Goal: Task Accomplishment & Management: Manage account settings

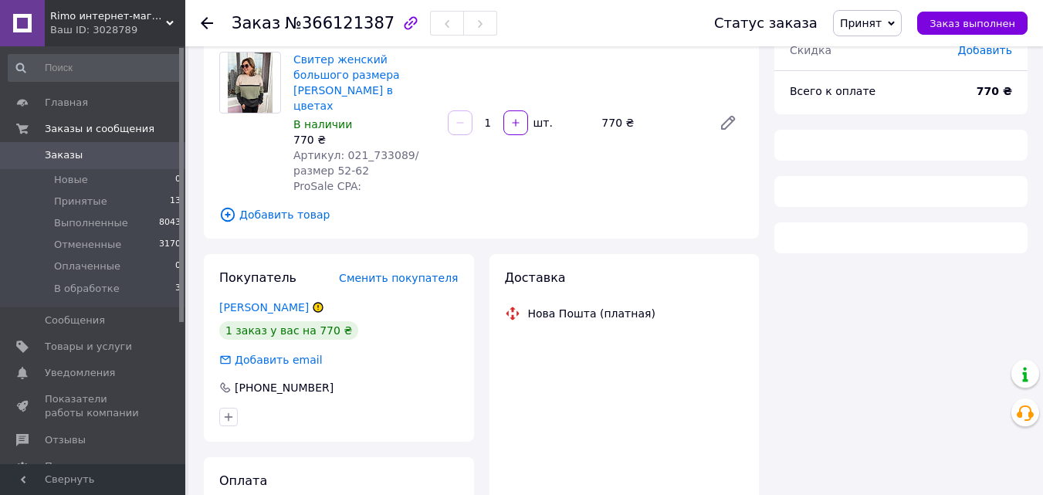
scroll to position [120, 0]
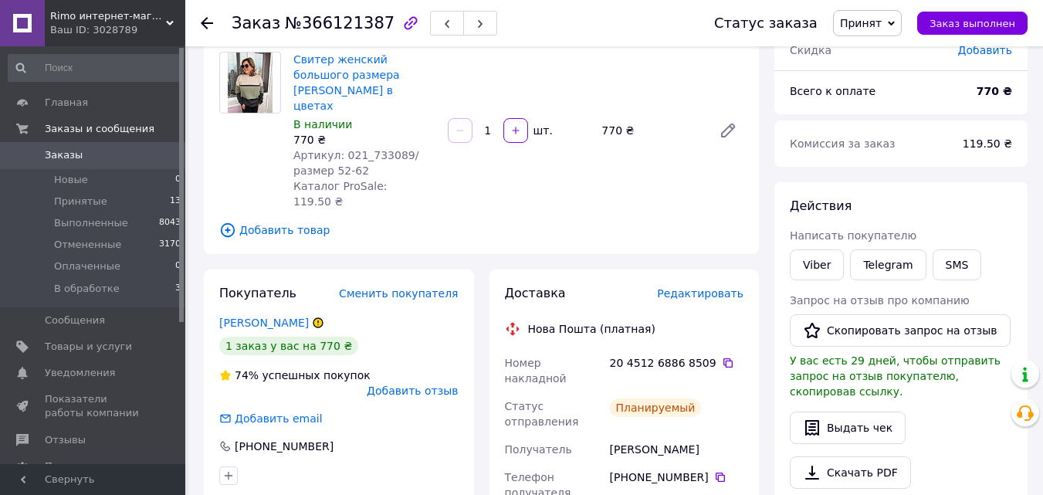
click at [896, 23] on span "Принят" at bounding box center [867, 23] width 69 height 26
click at [888, 55] on li "Выполнен" at bounding box center [875, 53] width 82 height 23
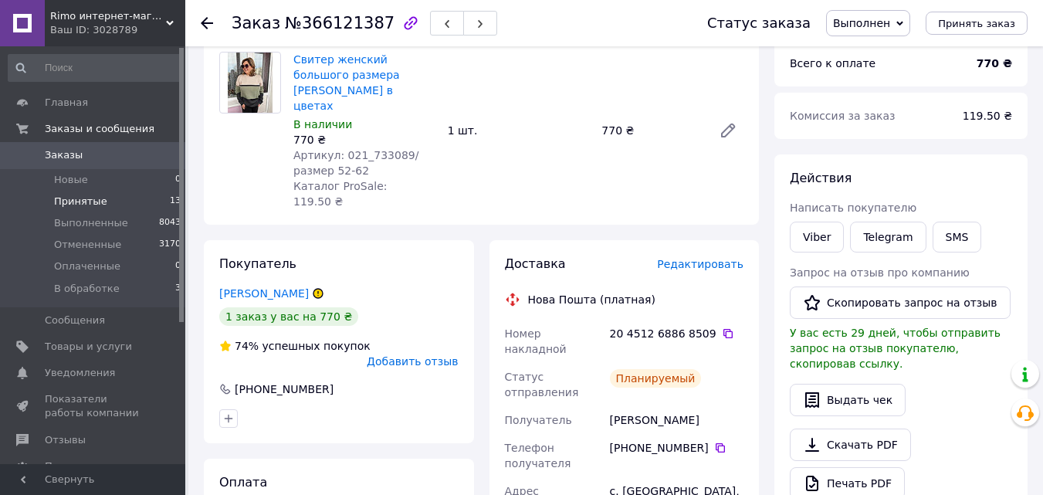
click at [92, 202] on span "Принятые" at bounding box center [80, 202] width 53 height 14
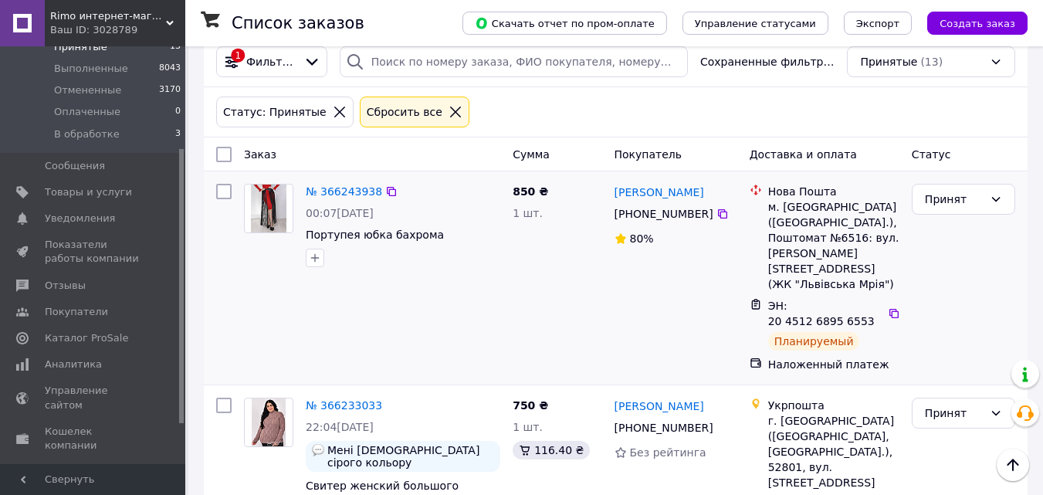
scroll to position [309, 0]
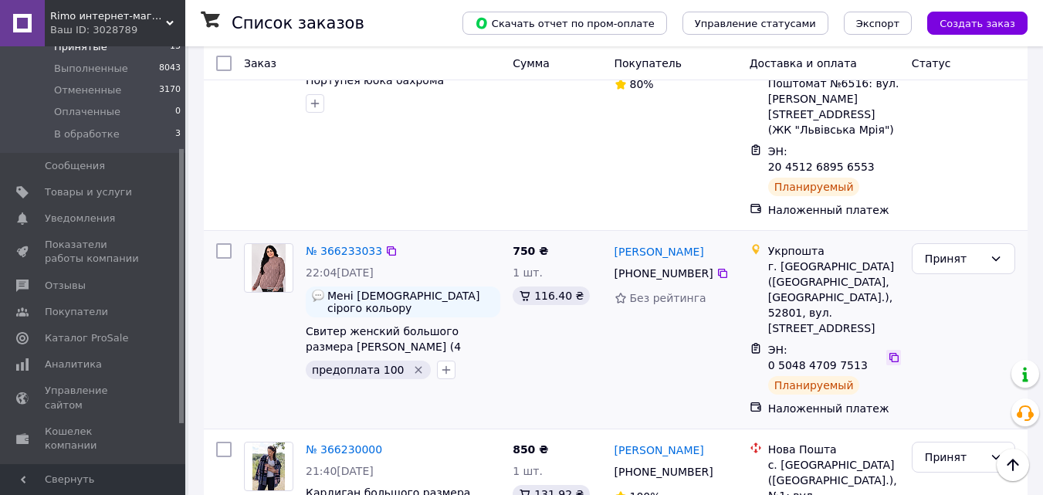
click at [888, 351] on icon at bounding box center [894, 357] width 12 height 12
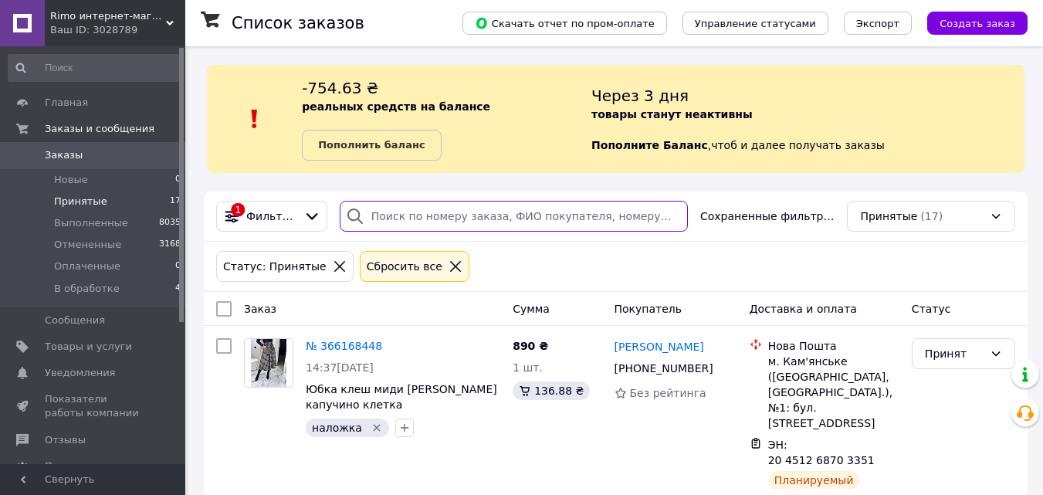
click at [423, 210] on input "search" at bounding box center [514, 216] width 348 height 31
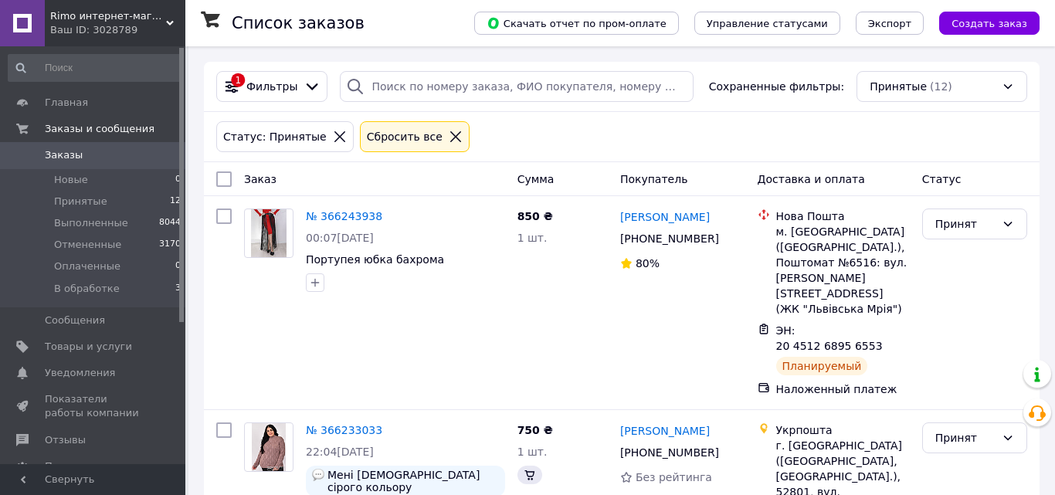
click at [56, 155] on span "Заказы" at bounding box center [64, 155] width 38 height 14
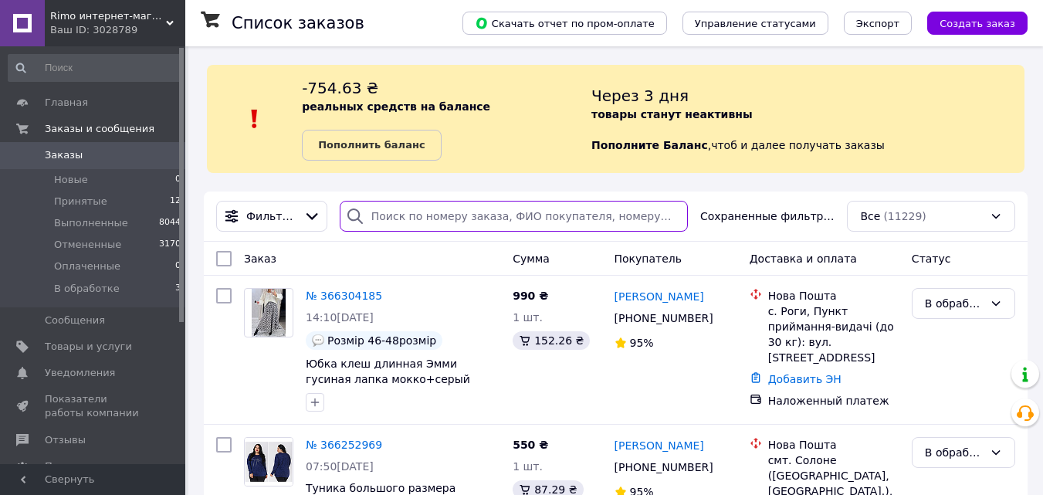
click at [398, 211] on input "search" at bounding box center [514, 216] width 348 height 31
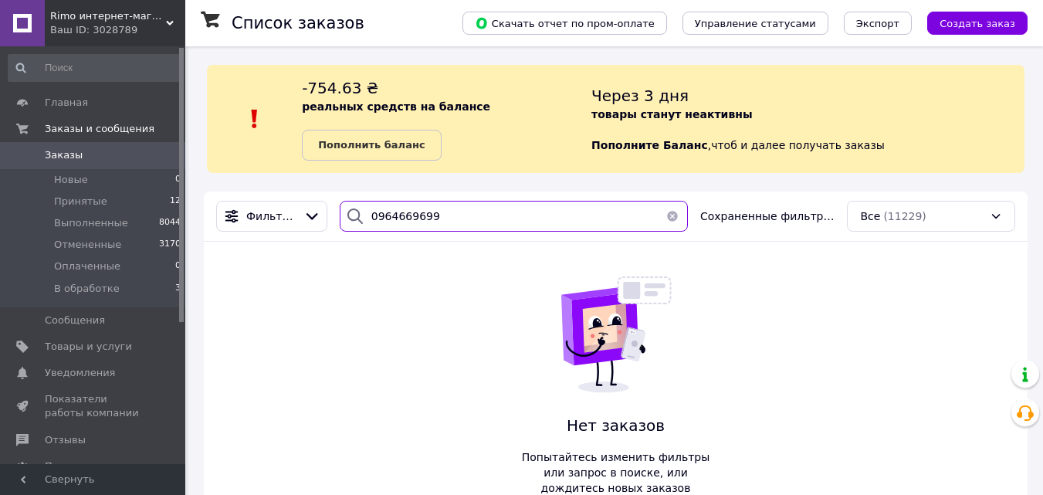
click at [412, 215] on input "0964669699" at bounding box center [514, 216] width 348 height 31
click at [367, 215] on input "0964669399" at bounding box center [514, 216] width 348 height 31
type input "0964669399"
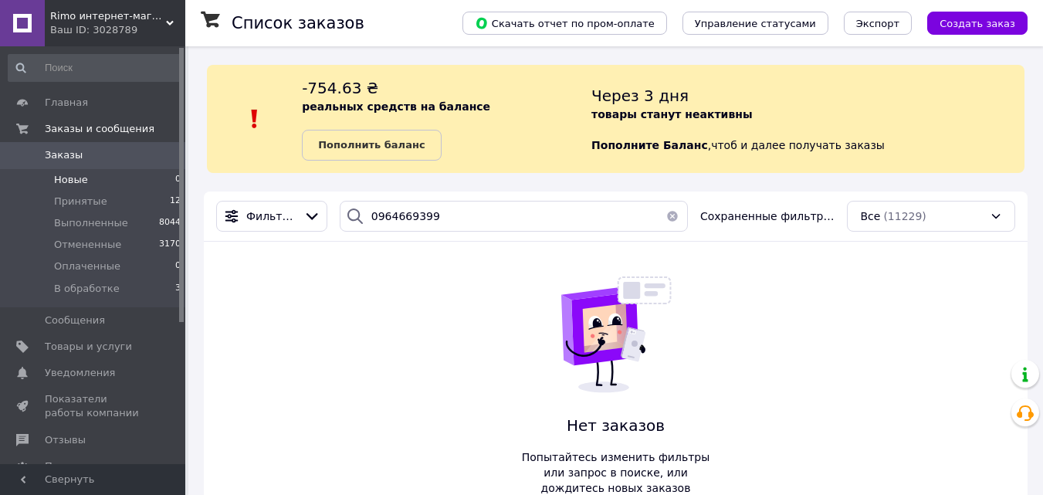
click at [88, 181] on li "Новые 0" at bounding box center [95, 180] width 190 height 22
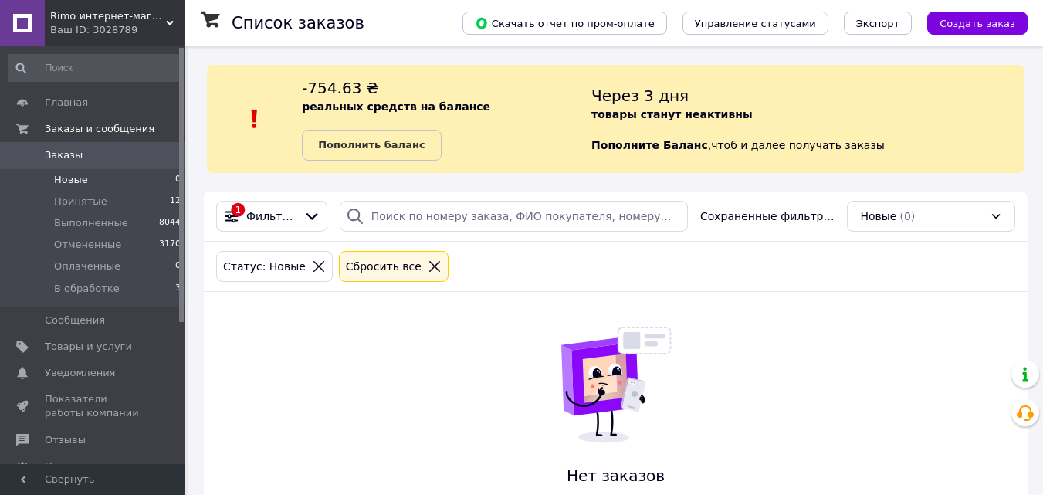
click at [90, 159] on span "Заказы" at bounding box center [94, 155] width 98 height 14
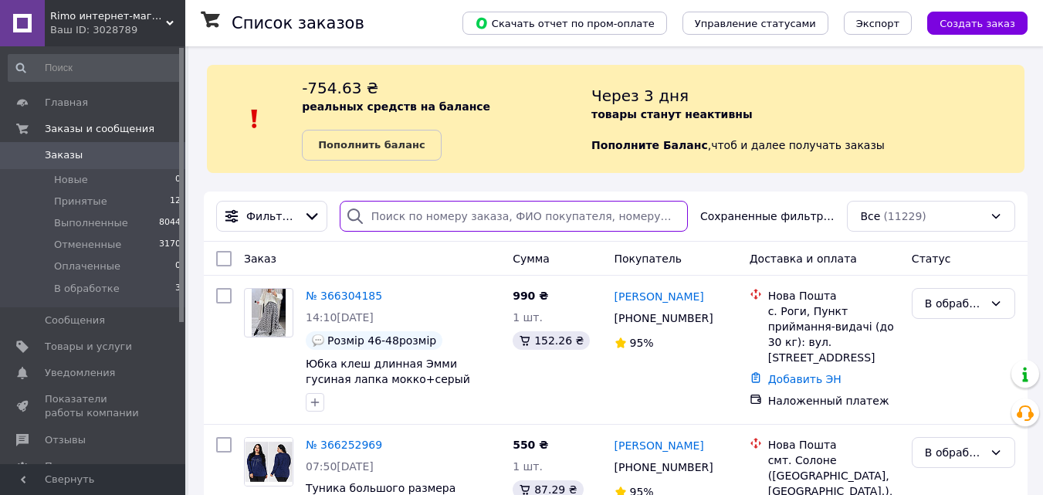
click at [425, 232] on input "search" at bounding box center [514, 216] width 348 height 31
paste input "0964669399"
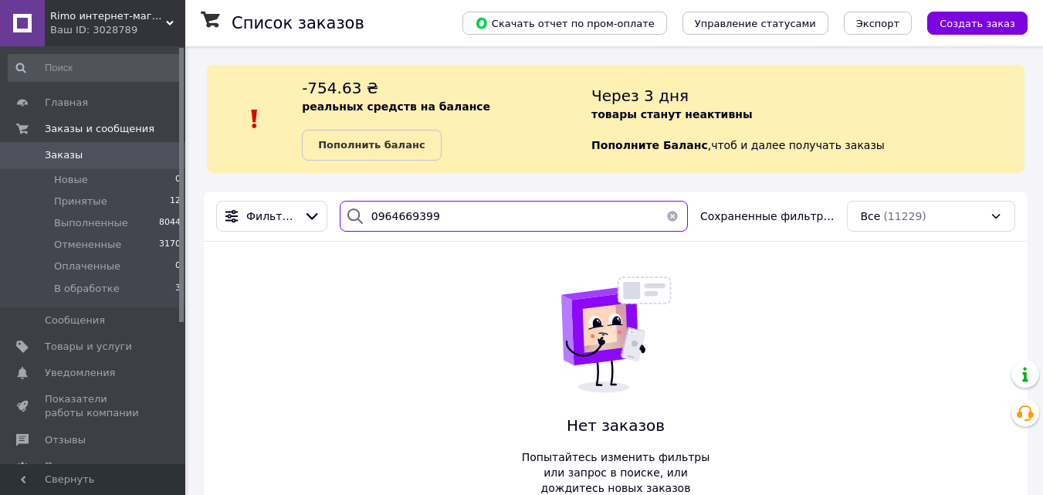
type input "0964669399"
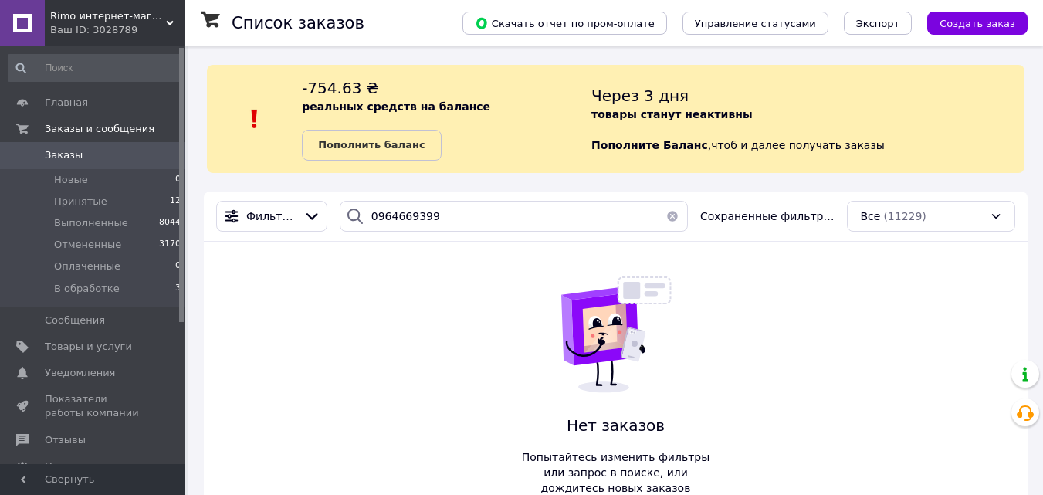
click at [85, 155] on span "Заказы" at bounding box center [94, 155] width 98 height 14
